Goal: Use online tool/utility

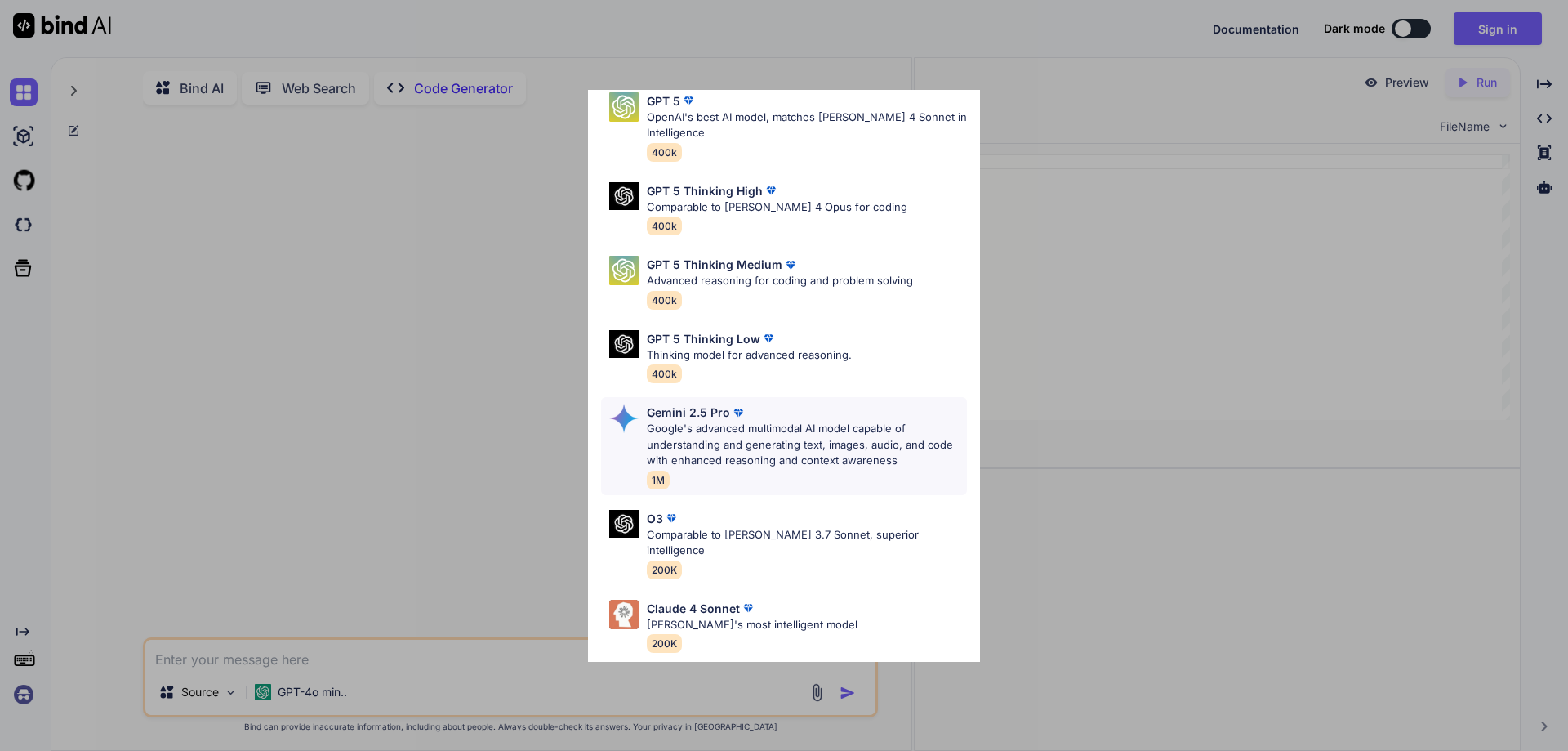
scroll to position [132, 0]
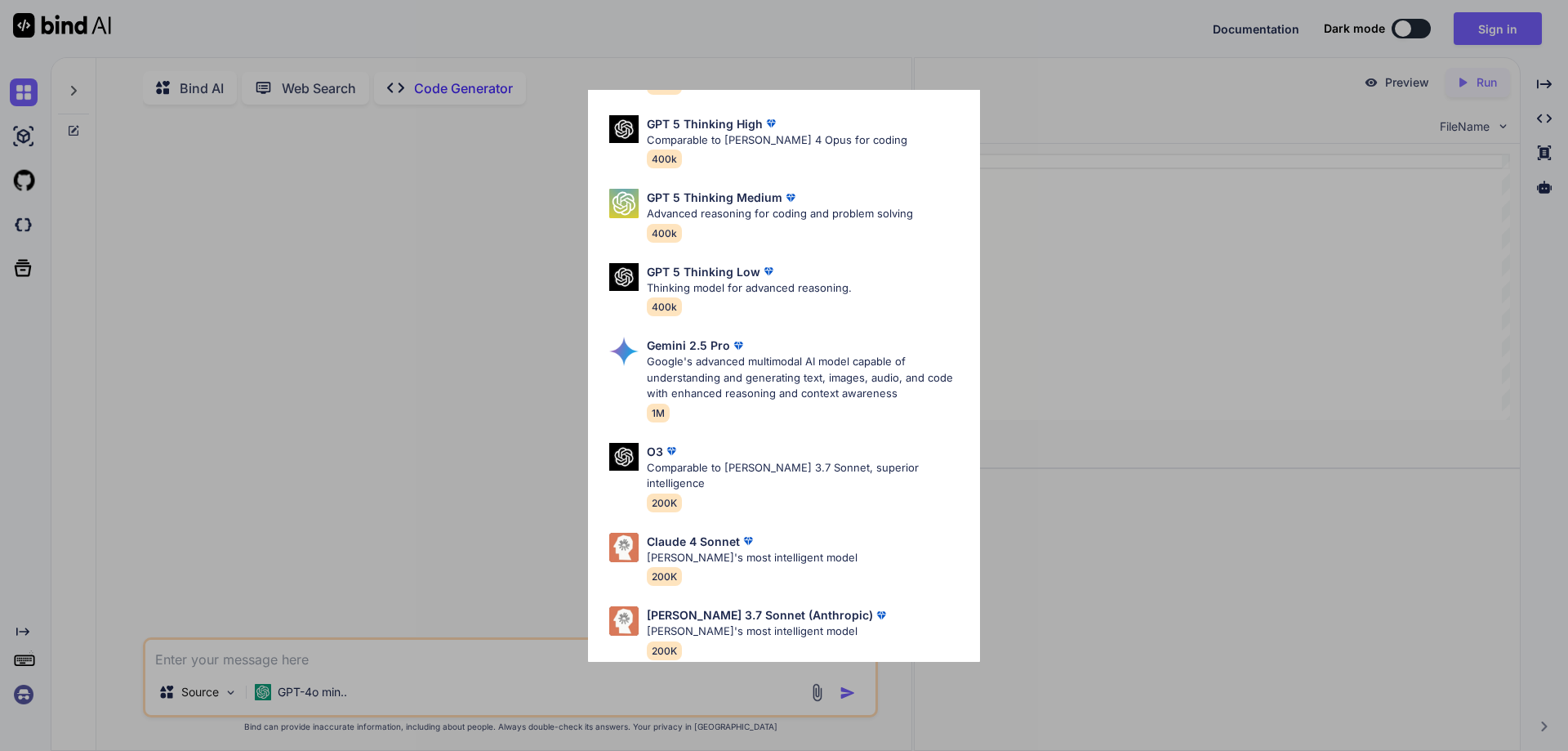
click at [1140, 214] on div "Ultra Models GPT 5 OpenAI's best AI model, matches [PERSON_NAME] 4 Sonnet in In…" at bounding box center [784, 376] width 1568 height 751
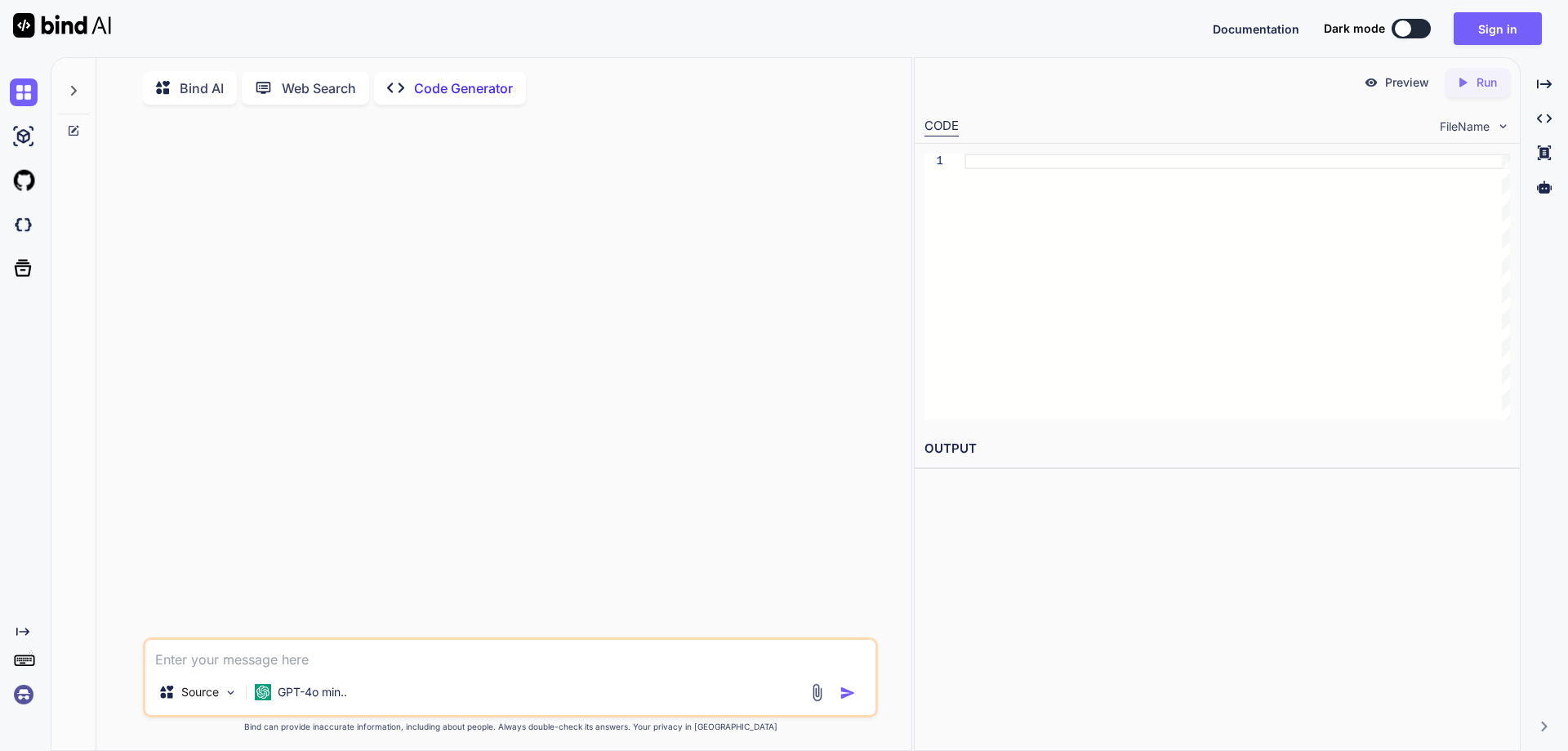
click at [652, 665] on textarea at bounding box center [510, 654] width 730 height 30
click at [198, 694] on p "Source" at bounding box center [200, 692] width 37 height 17
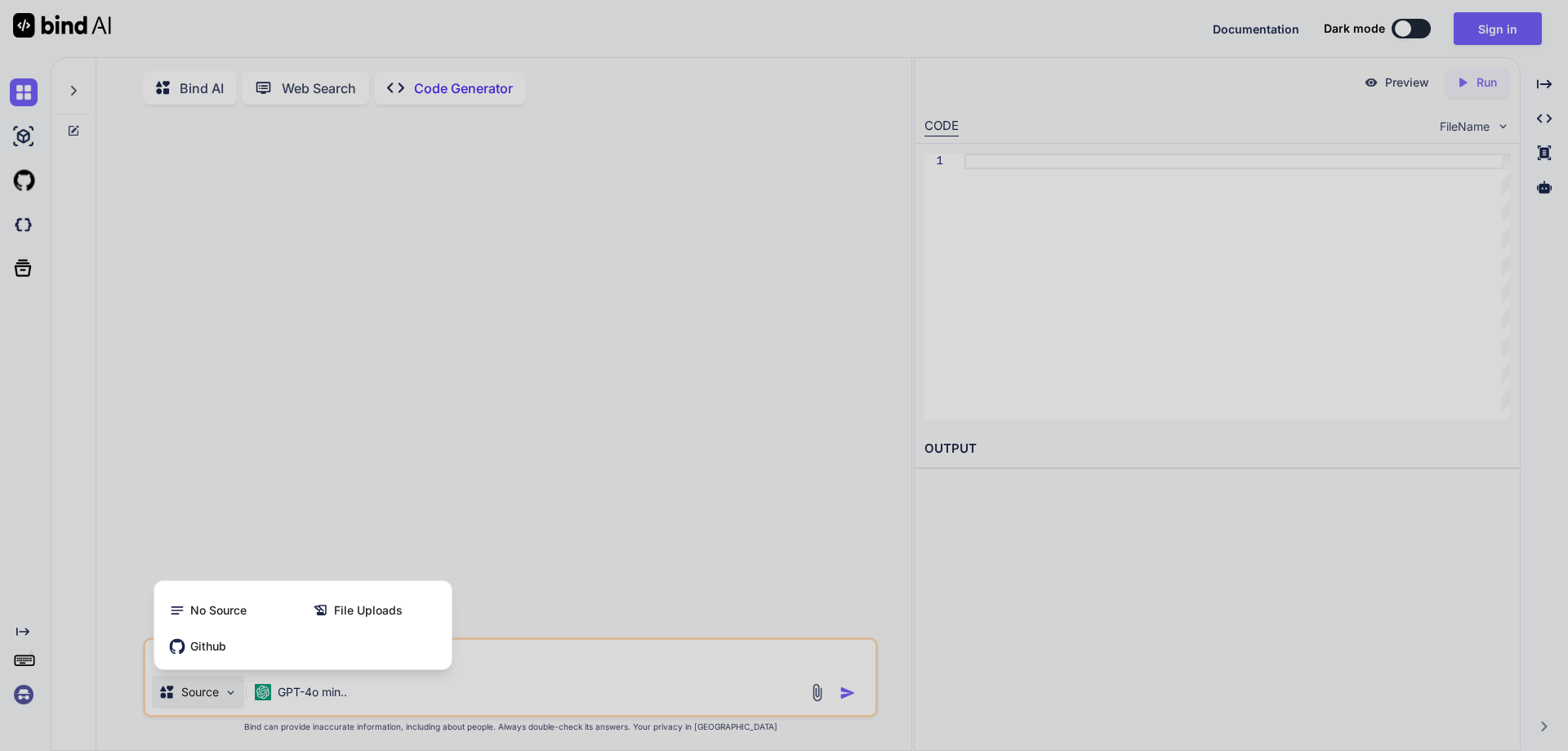
click at [198, 694] on div at bounding box center [784, 376] width 1568 height 751
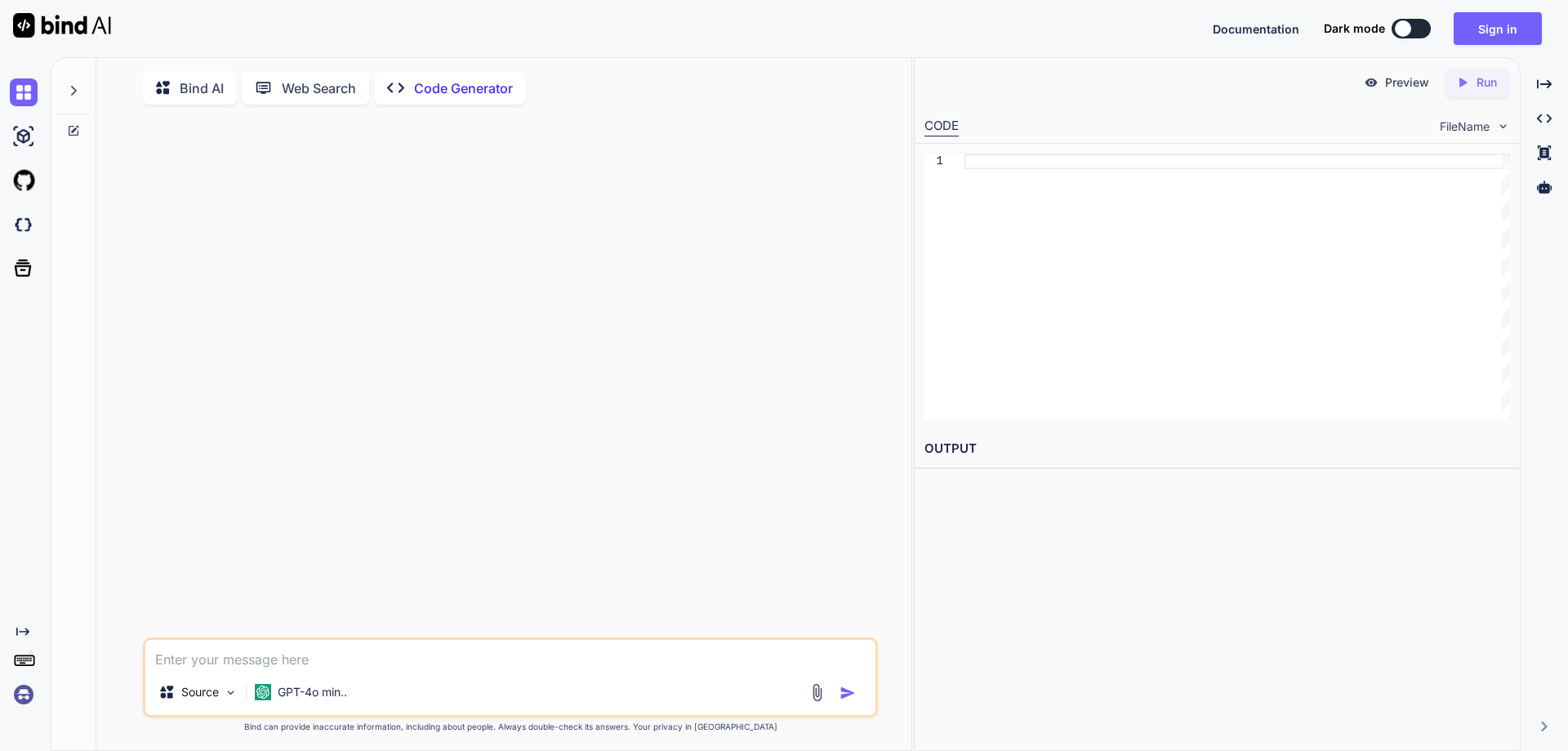
click at [185, 665] on textarea at bounding box center [510, 654] width 730 height 30
click at [76, 87] on icon at bounding box center [73, 91] width 13 height 13
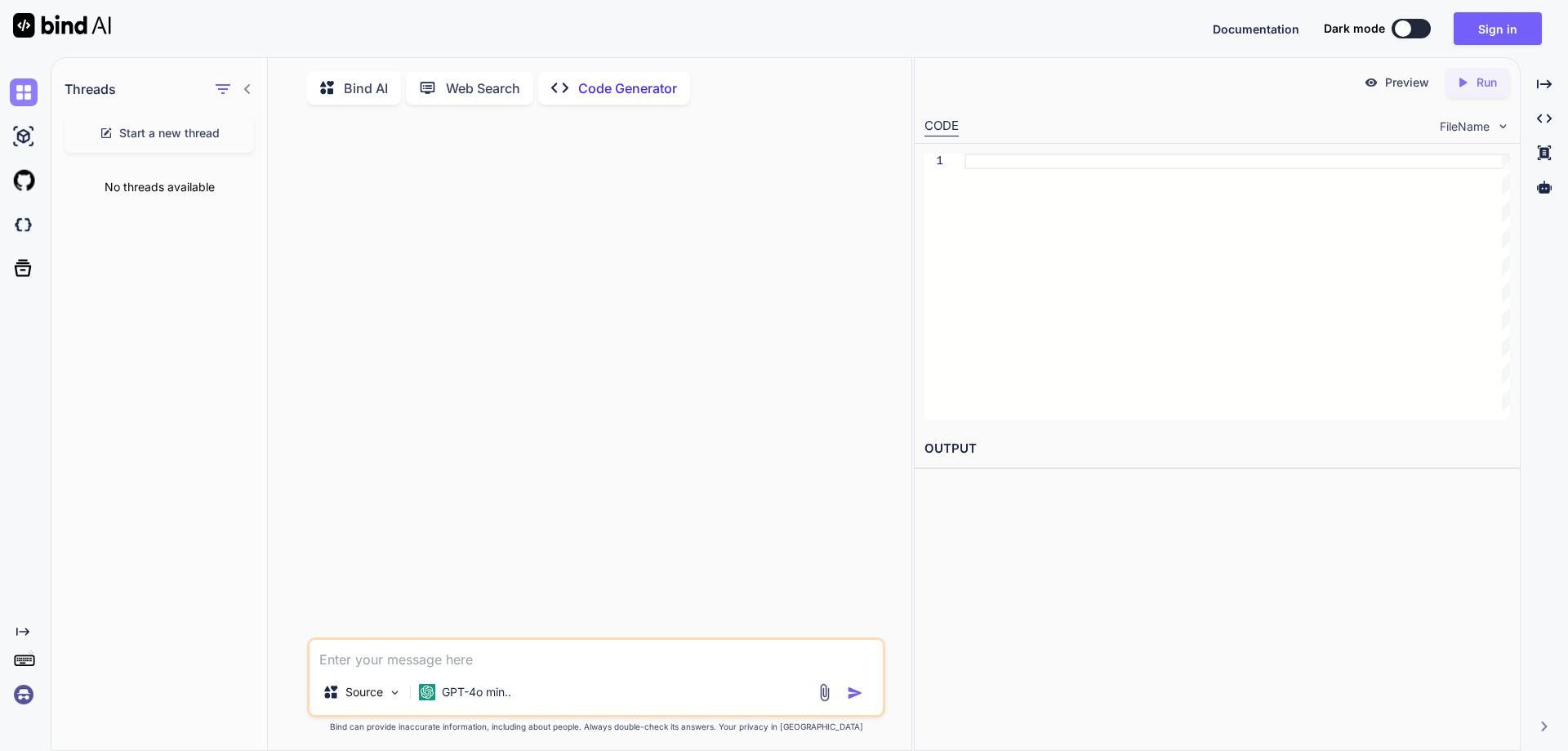
click at [34, 96] on img at bounding box center [24, 92] width 28 height 28
click at [28, 133] on img at bounding box center [24, 137] width 28 height 28
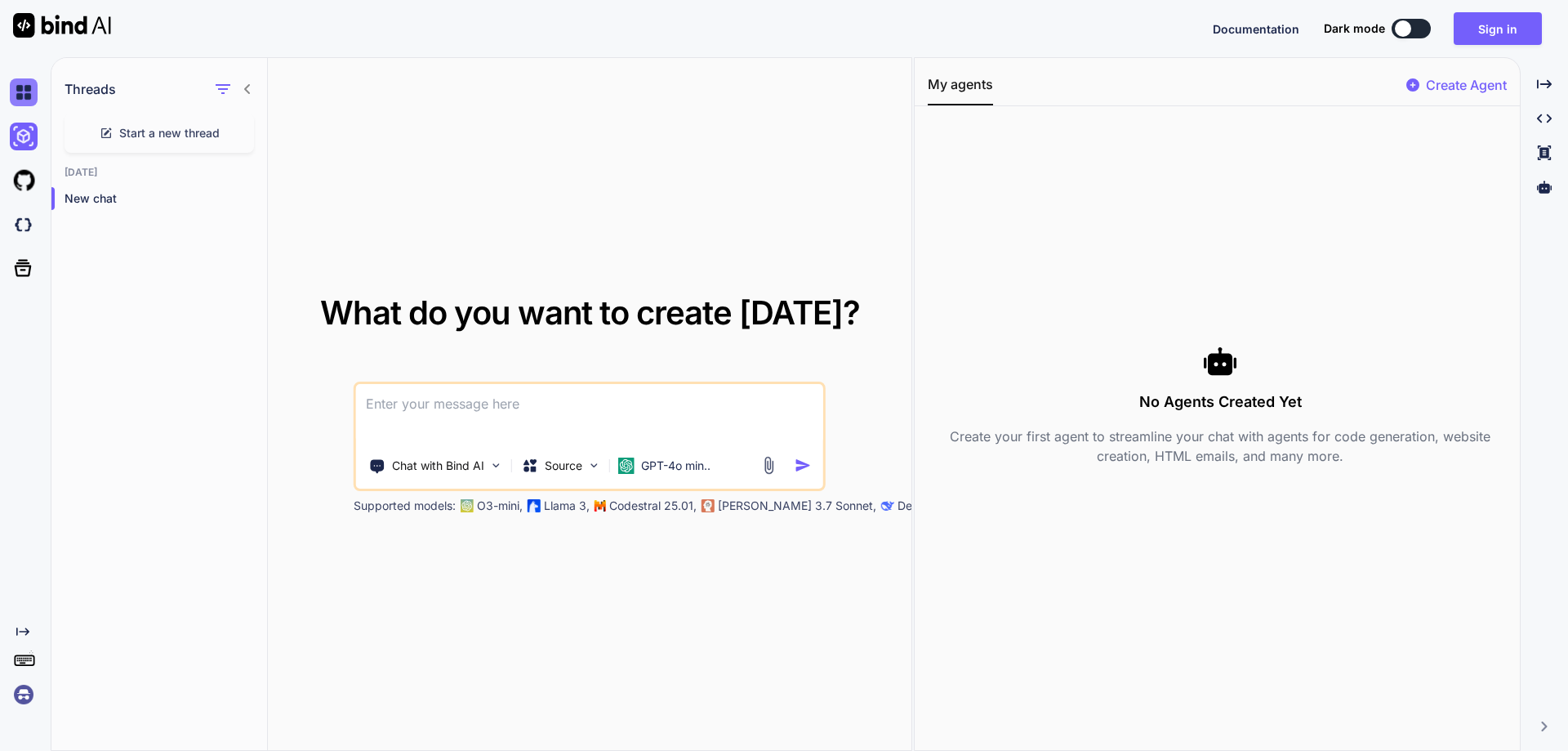
click at [21, 95] on img at bounding box center [24, 92] width 28 height 28
click at [218, 88] on icon "button" at bounding box center [223, 89] width 15 height 10
click at [249, 89] on icon at bounding box center [247, 89] width 13 height 13
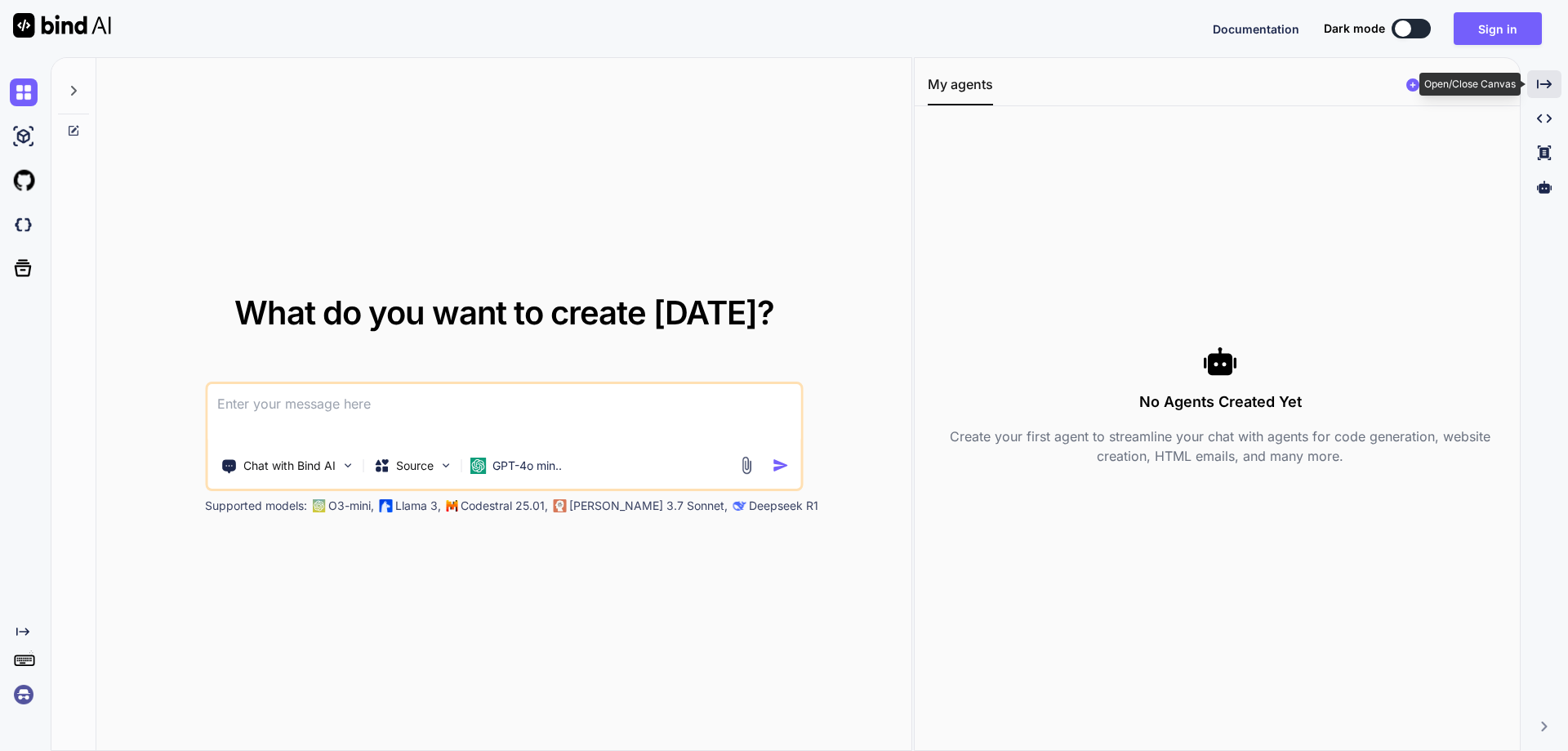
click at [1548, 84] on icon "Created with Pixso." at bounding box center [1545, 85] width 15 height 15
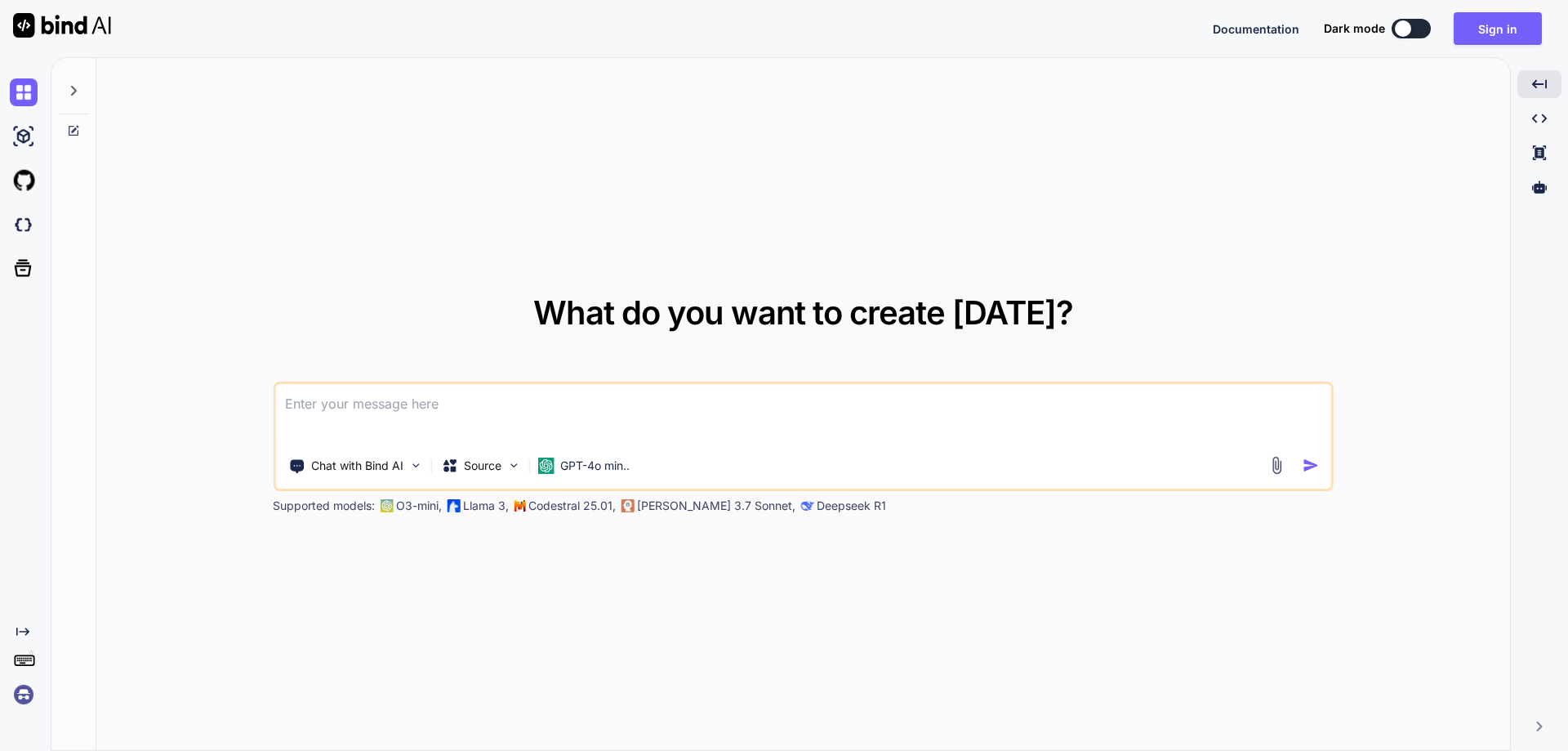
click at [49, 23] on img at bounding box center [61, 25] width 98 height 24
click at [22, 272] on icon at bounding box center [22, 268] width 23 height 23
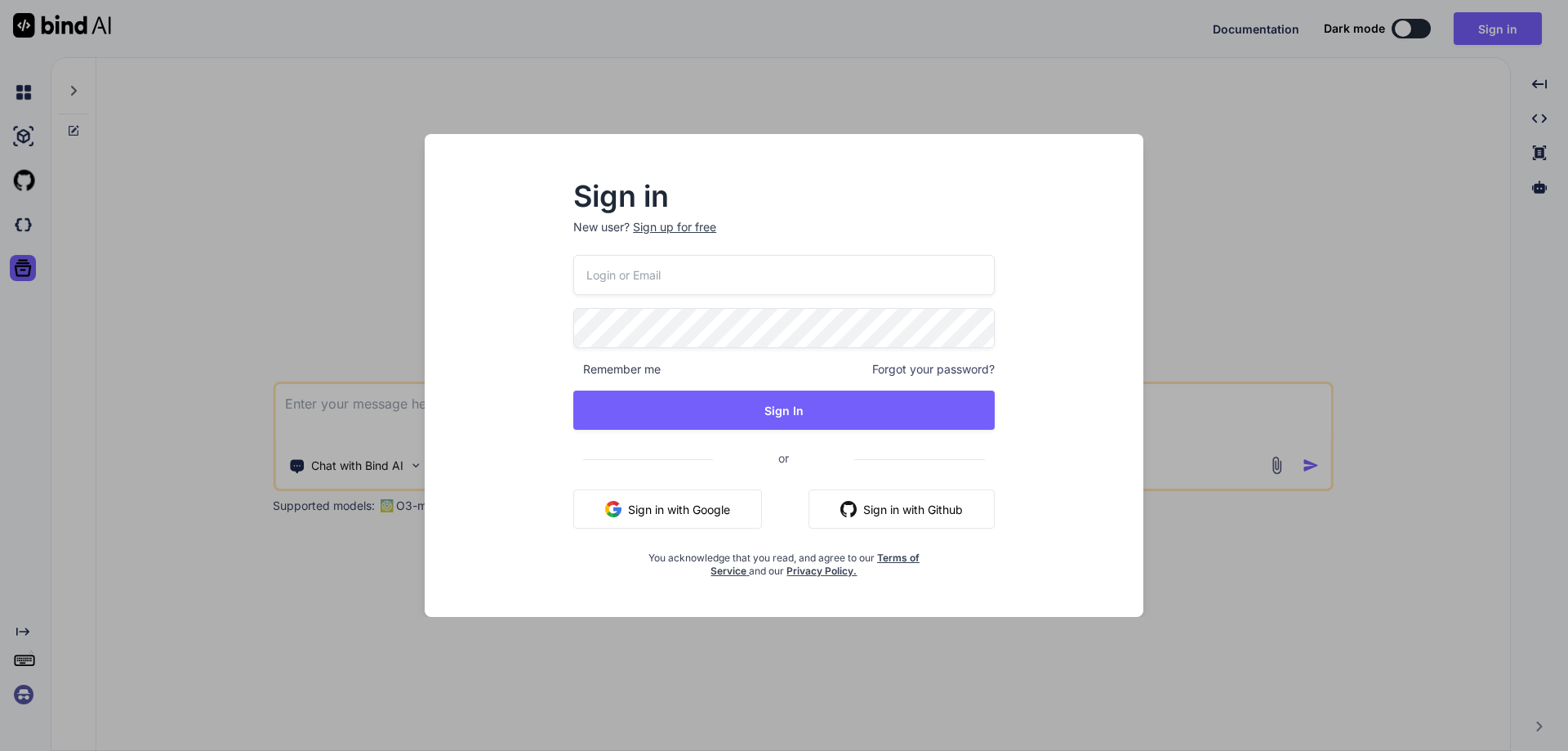
click at [1272, 260] on div "Sign in New user? Sign up for free Remember me Forgot your password? Sign In or…" at bounding box center [784, 376] width 1568 height 751
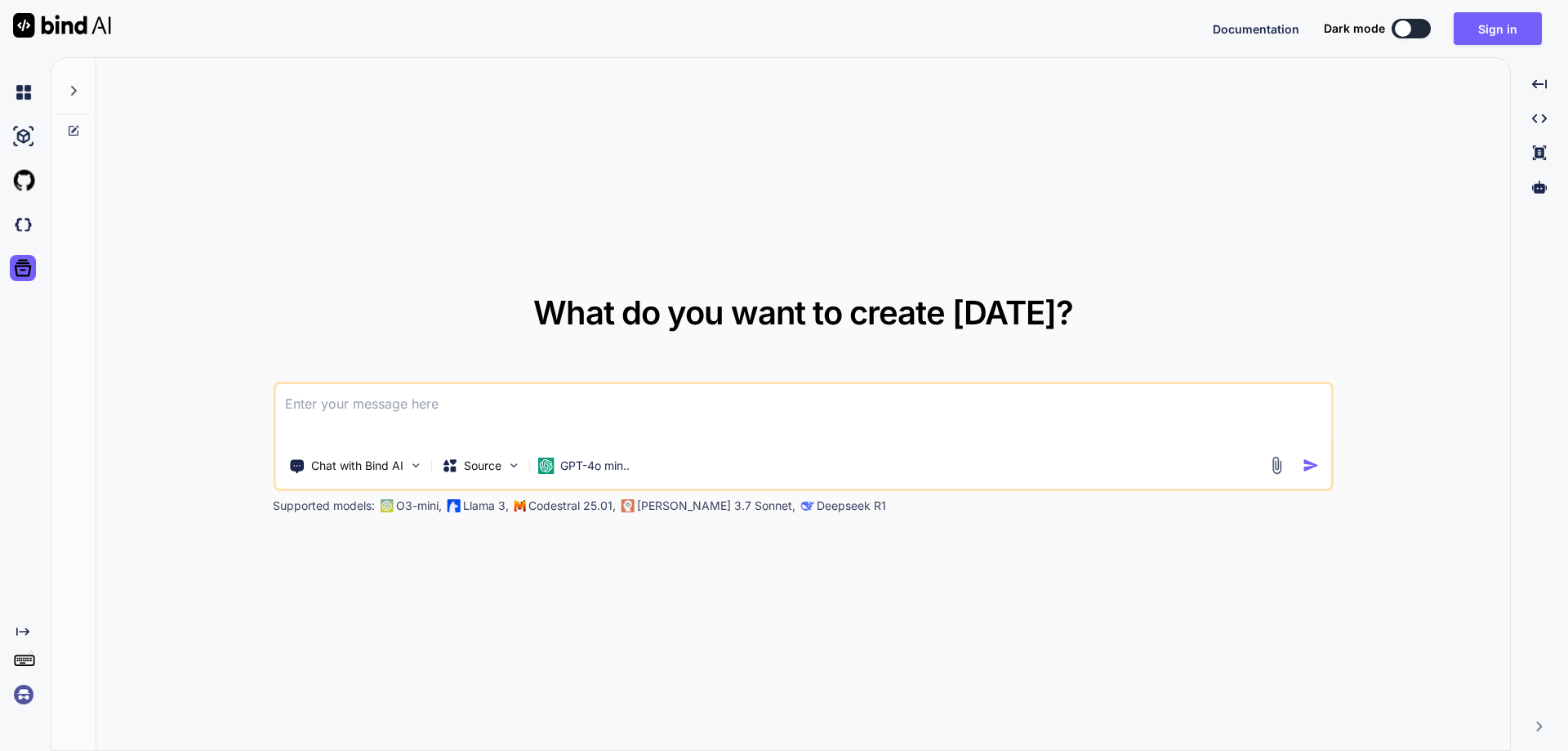
click at [476, 504] on p "Llama 3," at bounding box center [485, 506] width 46 height 17
click at [405, 509] on p "O3-mini," at bounding box center [418, 506] width 46 height 17
click at [385, 507] on img at bounding box center [386, 506] width 13 height 13
click at [338, 469] on p "Chat with Bind AI" at bounding box center [357, 466] width 92 height 17
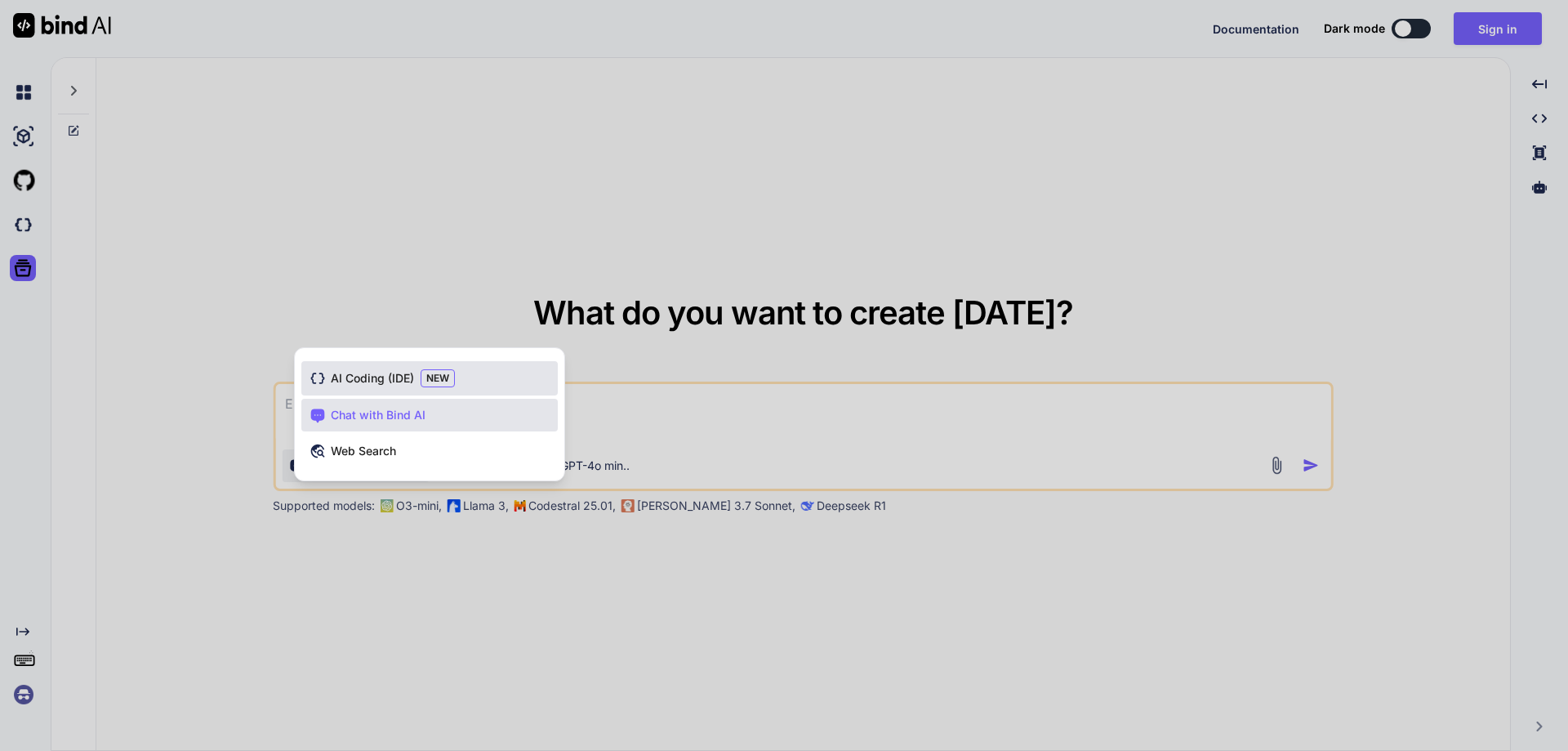
click at [375, 382] on span "AI Coding (IDE)" at bounding box center [372, 378] width 84 height 17
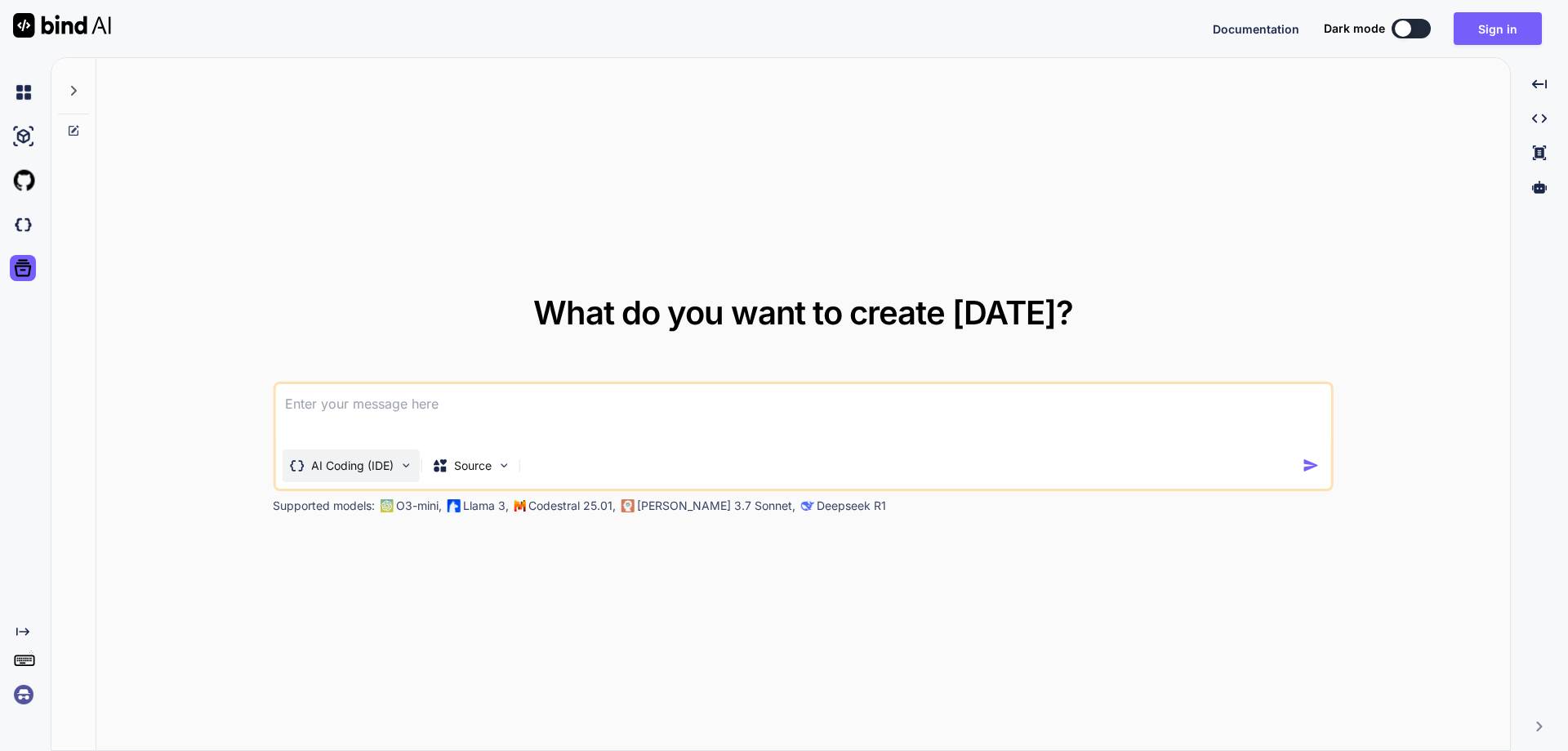
click at [345, 465] on p "AI Coding (IDE)" at bounding box center [352, 466] width 83 height 17
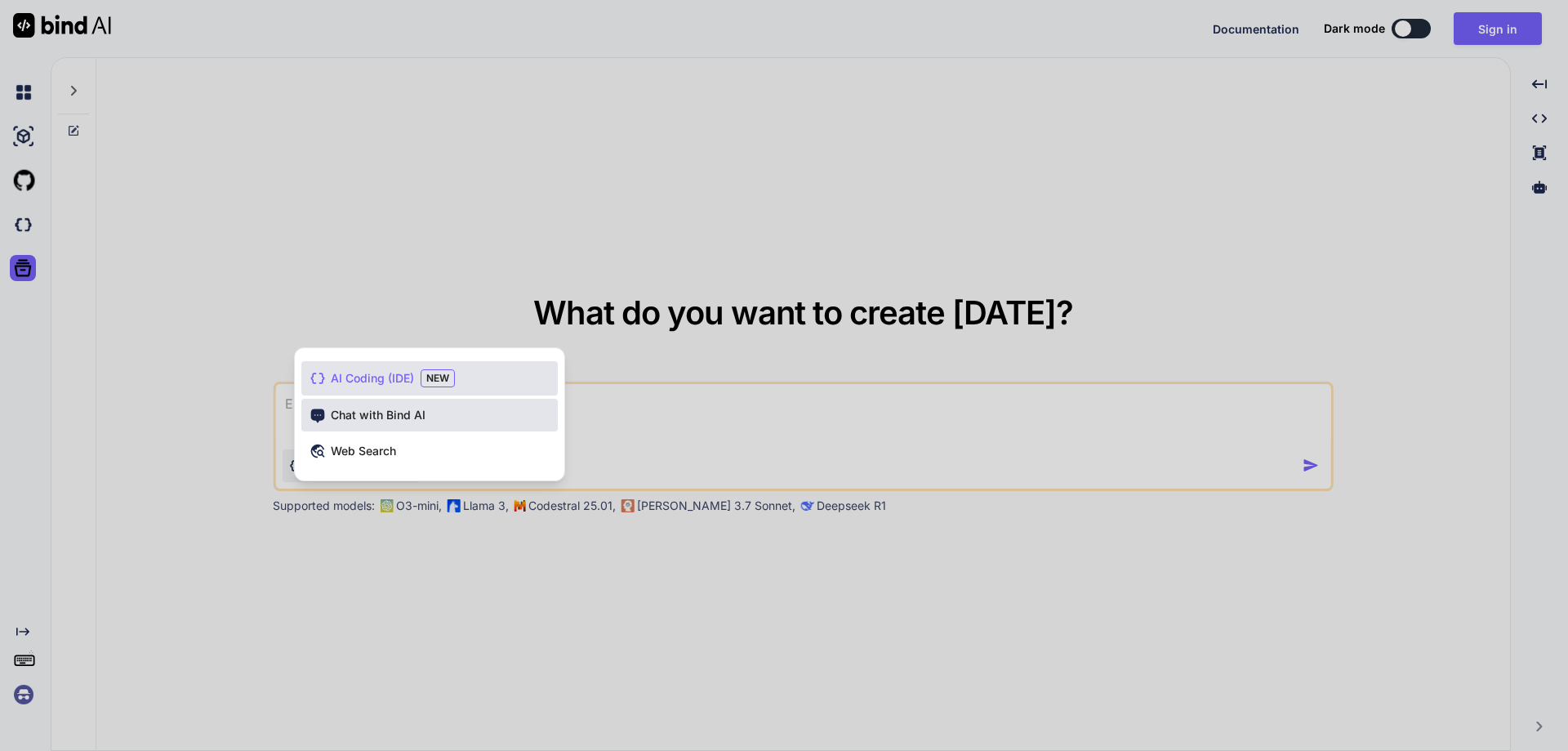
click at [390, 415] on span "Chat with Bind AI" at bounding box center [378, 415] width 95 height 17
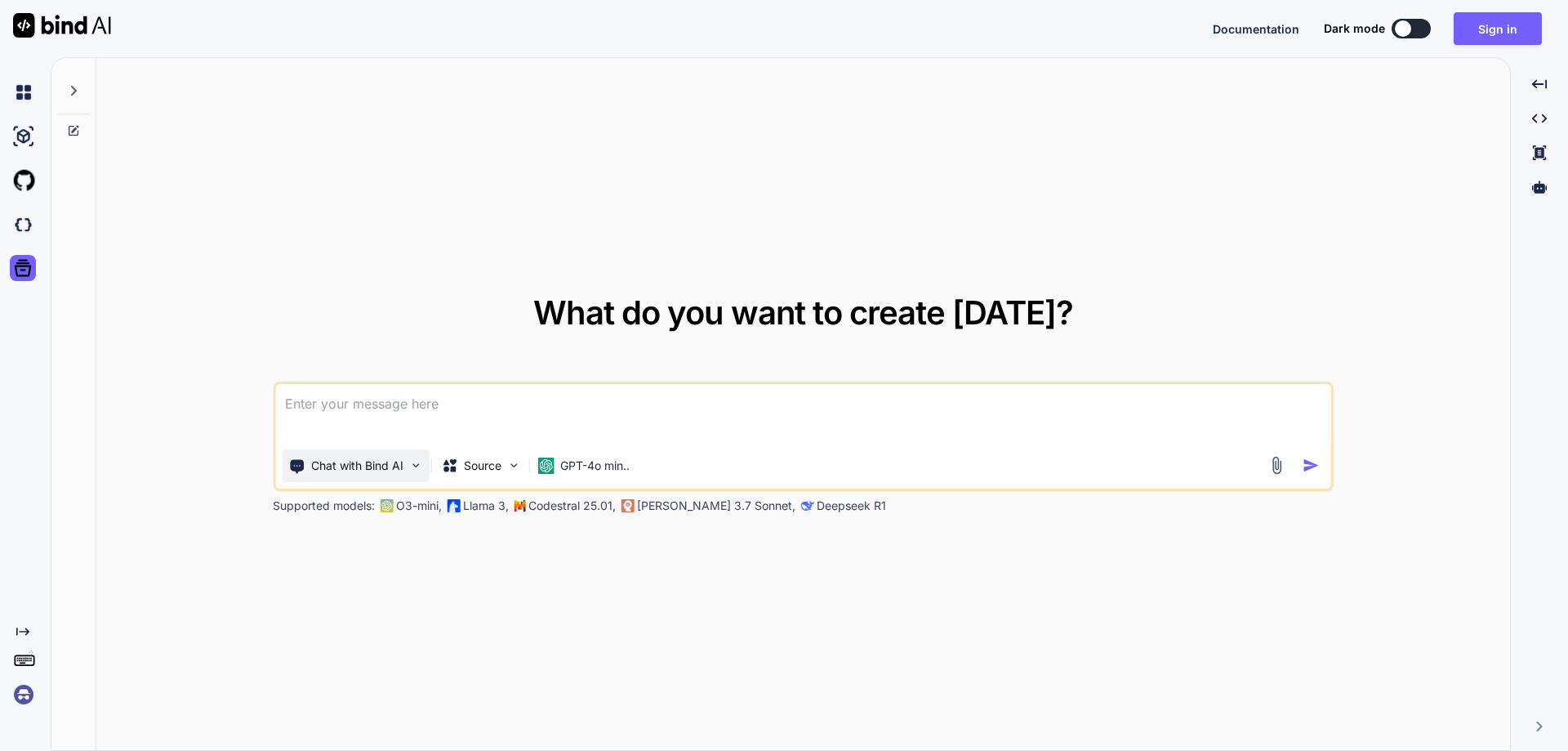
click at [344, 468] on p "Chat with Bind AI" at bounding box center [357, 466] width 92 height 17
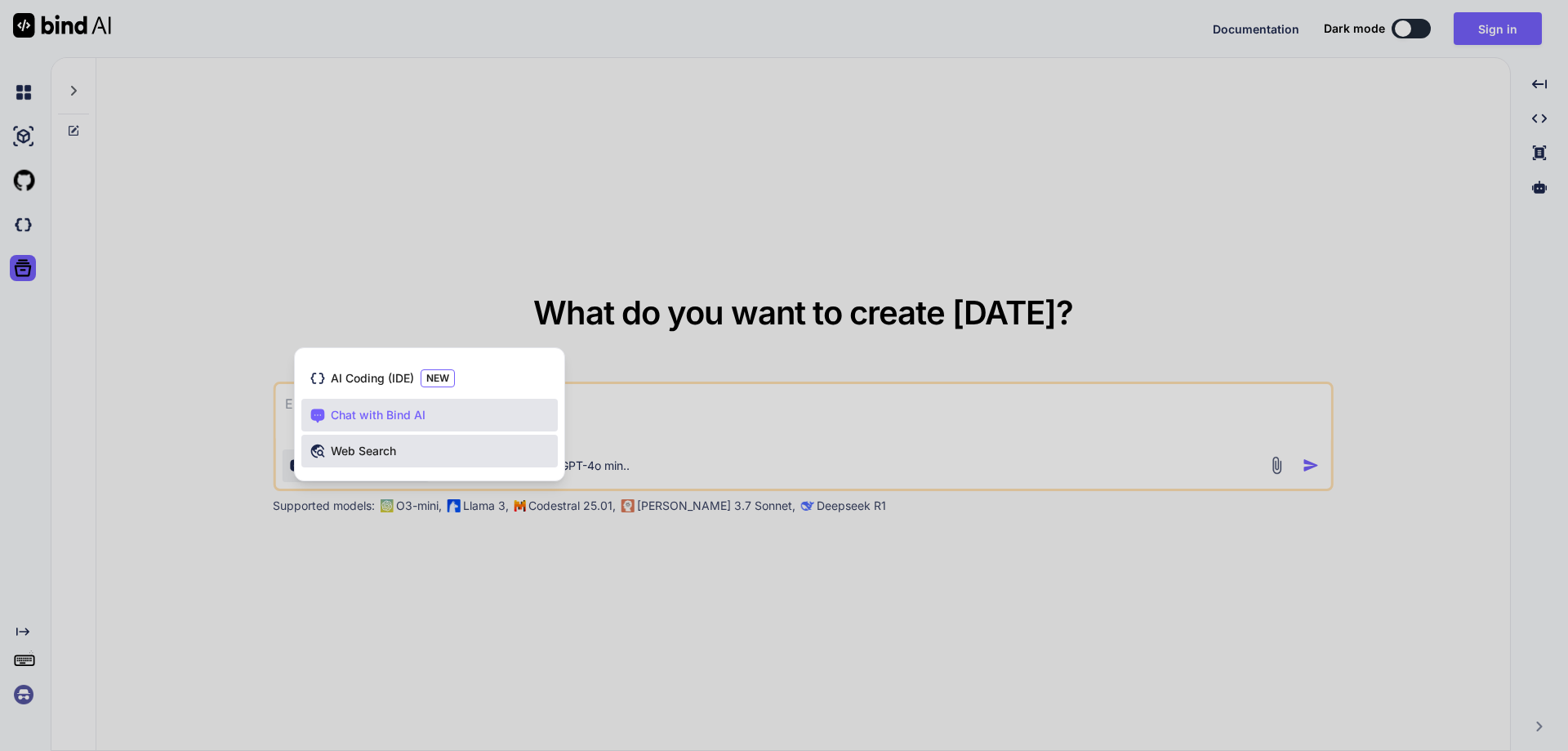
click at [370, 450] on span "Web Search" at bounding box center [363, 451] width 65 height 17
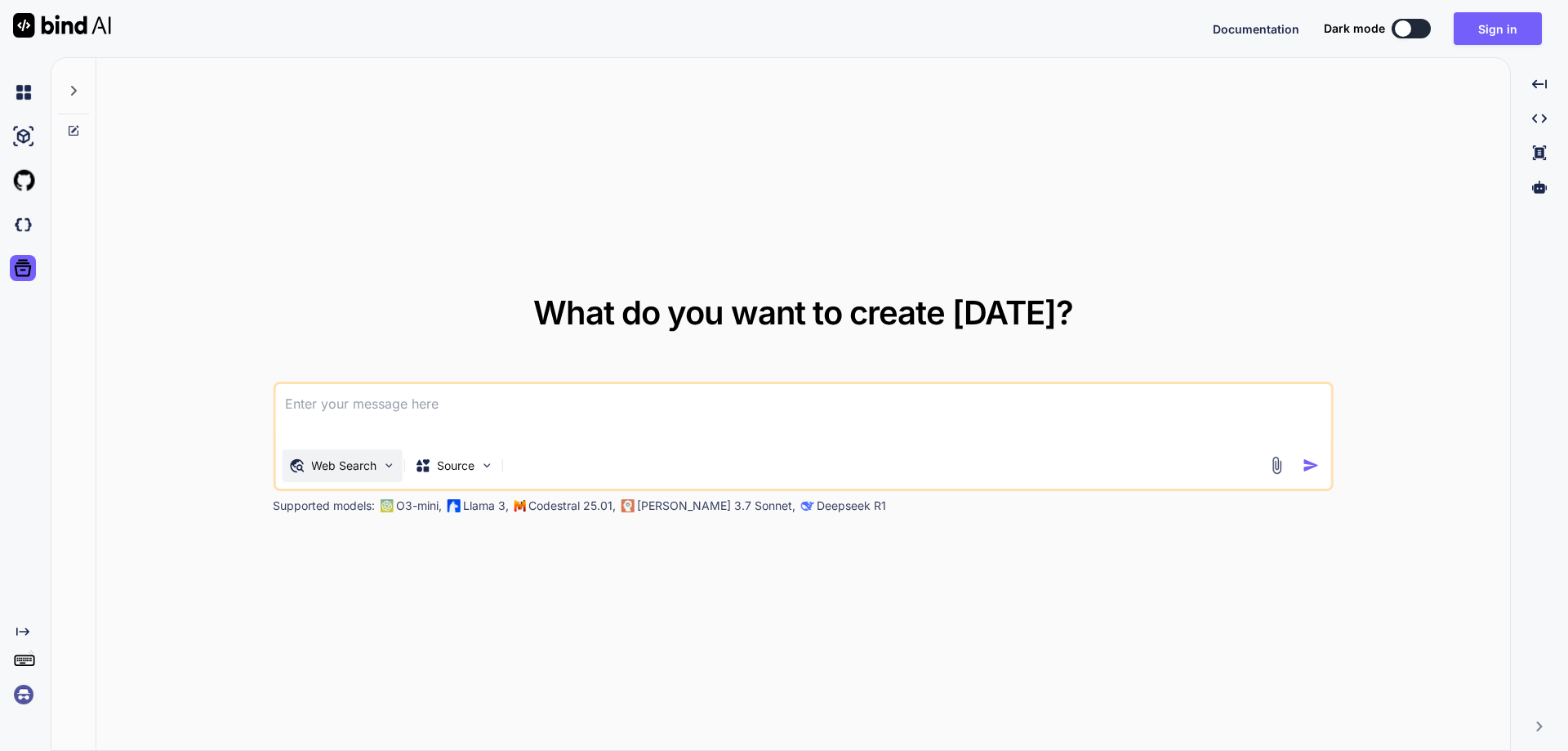
click at [337, 472] on p "Web Search" at bounding box center [344, 466] width 65 height 17
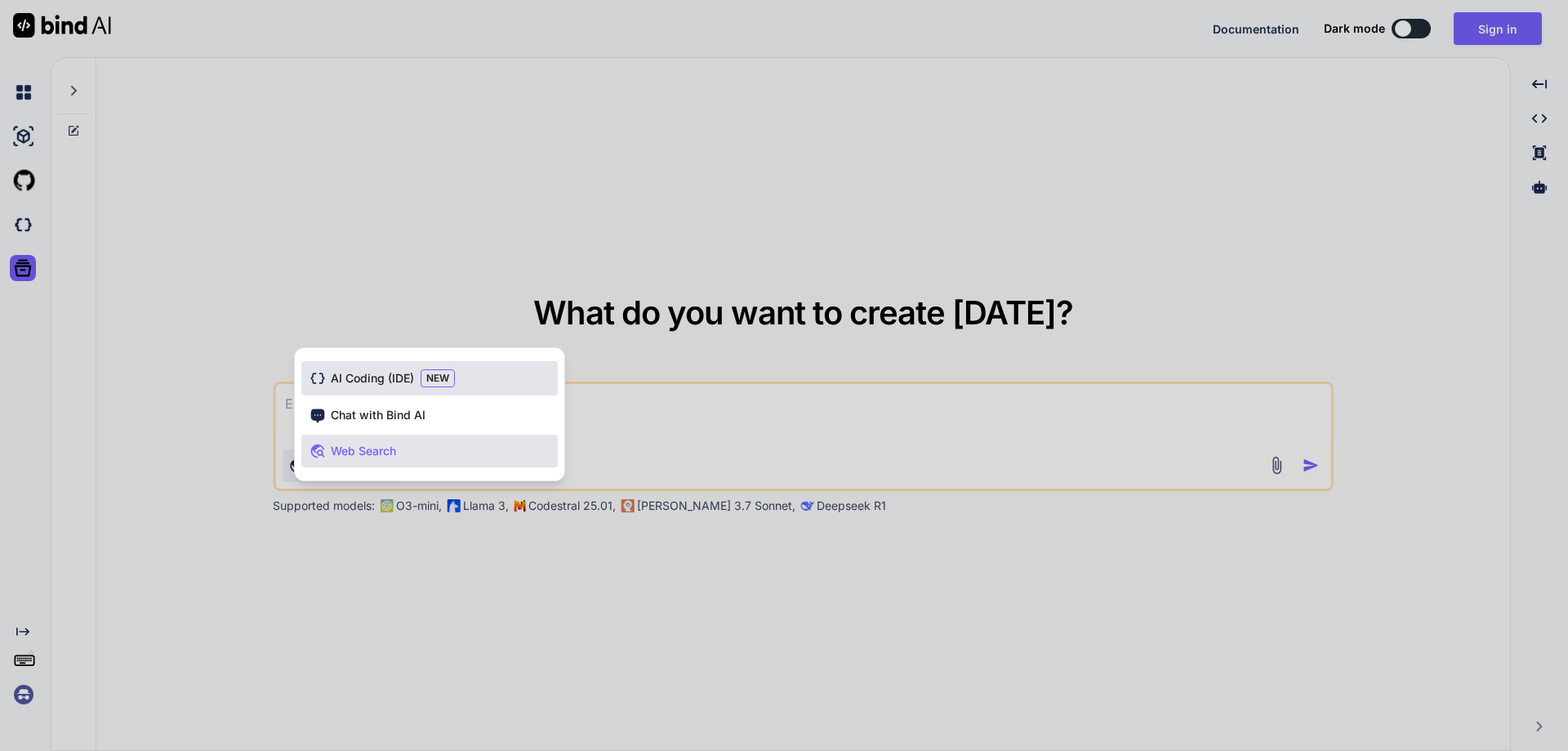
click at [394, 376] on span "AI Coding (IDE)" at bounding box center [372, 378] width 84 height 17
type textarea "x"
